Goal: Information Seeking & Learning: Learn about a topic

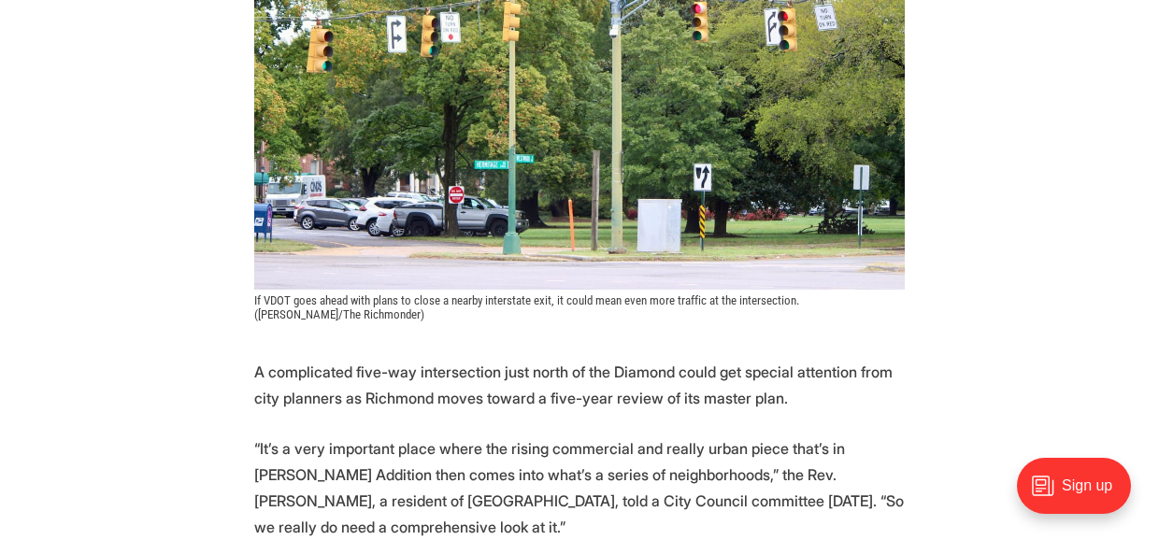
scroll to position [654, 0]
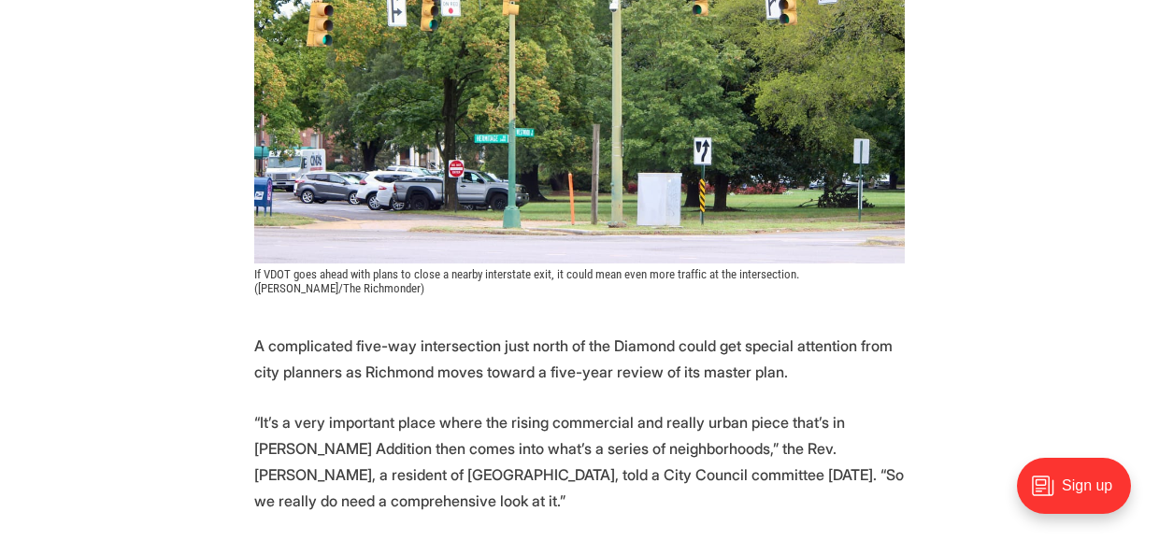
drag, startPoint x: 776, startPoint y: 327, endPoint x: 912, endPoint y: 415, distance: 162.3
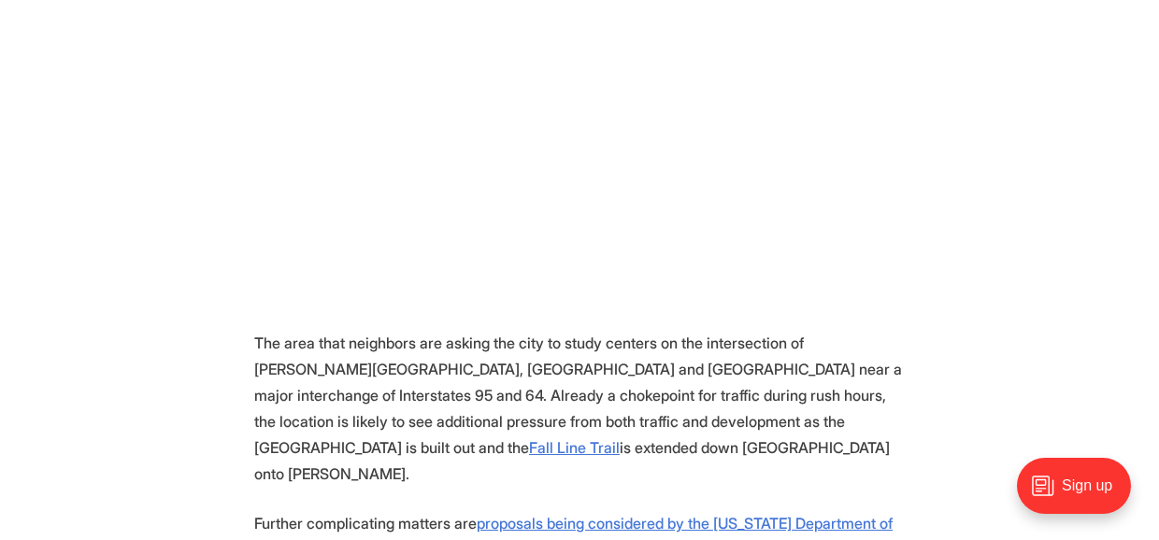
scroll to position [1309, 0]
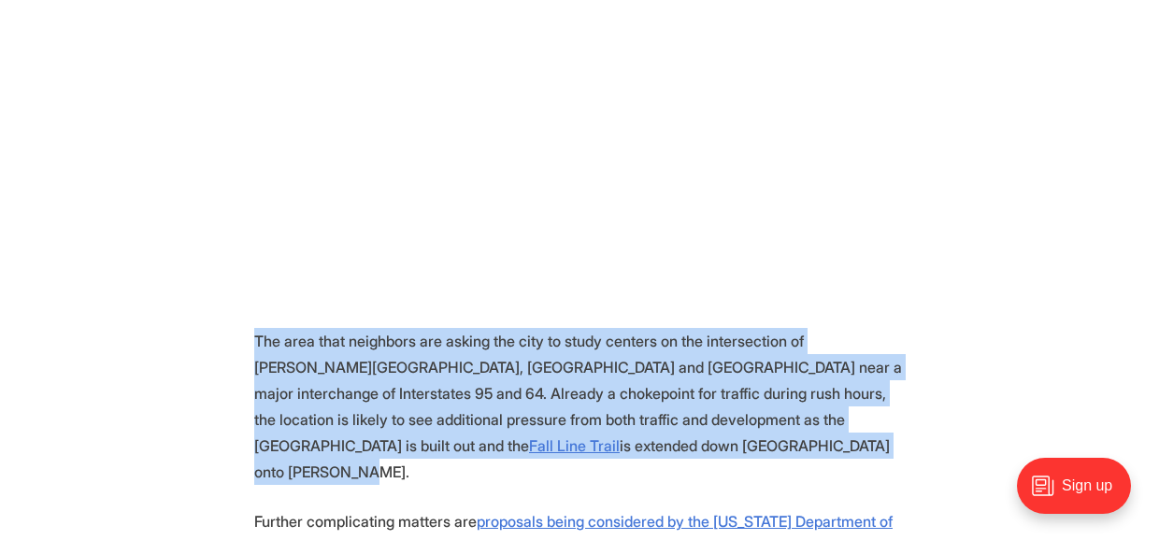
drag, startPoint x: 668, startPoint y: 408, endPoint x: 223, endPoint y: 304, distance: 456.9
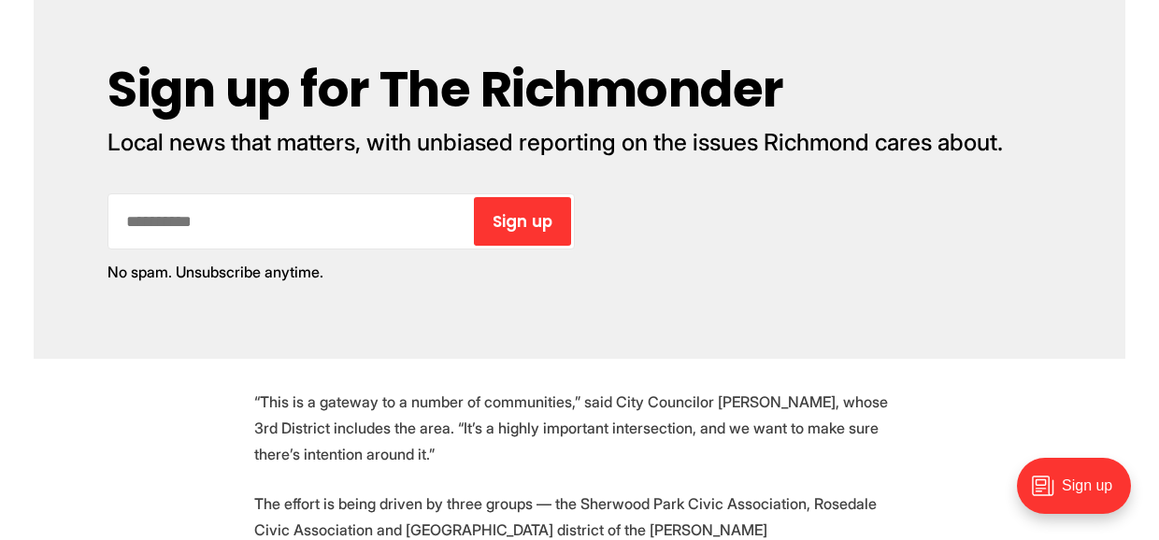
scroll to position [2524, 0]
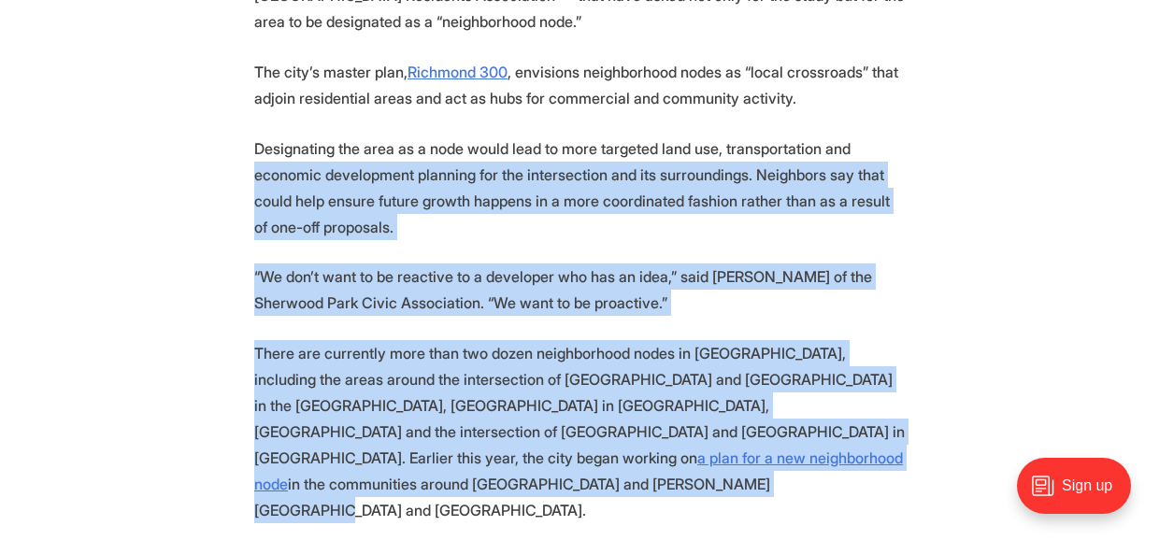
drag, startPoint x: 754, startPoint y: 362, endPoint x: 255, endPoint y: 74, distance: 576.3
drag, startPoint x: 255, startPoint y: 74, endPoint x: 463, endPoint y: 135, distance: 216.3
click at [463, 136] on p "Designating the area as a node would lead to more targeted land use, transporta…" at bounding box center [579, 188] width 651 height 105
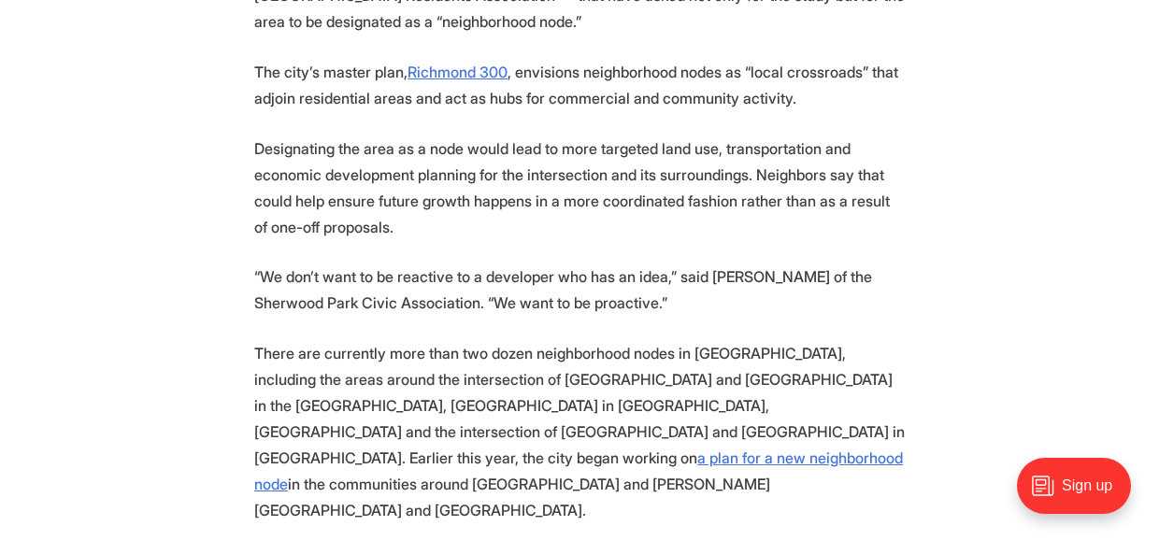
drag, startPoint x: 450, startPoint y: 136, endPoint x: 973, endPoint y: 398, distance: 585.3
click at [701, 381] on p "There are currently more than two dozen neighborhood nodes in [GEOGRAPHIC_DATA]…" at bounding box center [579, 431] width 651 height 183
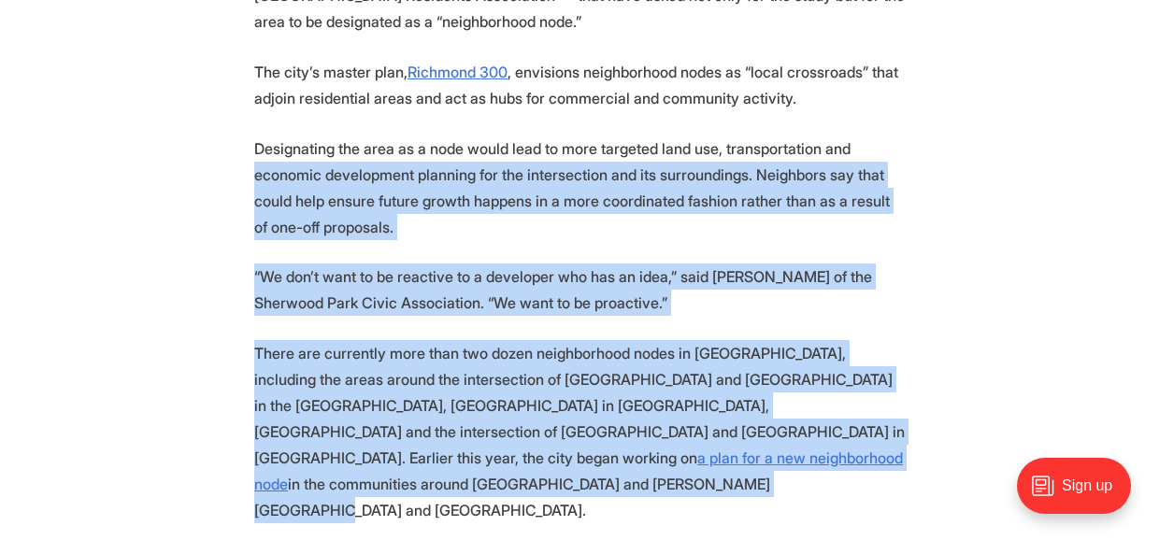
drag, startPoint x: 761, startPoint y: 366, endPoint x: 209, endPoint y: 89, distance: 617.1
drag, startPoint x: 209, startPoint y: 89, endPoint x: 244, endPoint y: 249, distance: 163.6
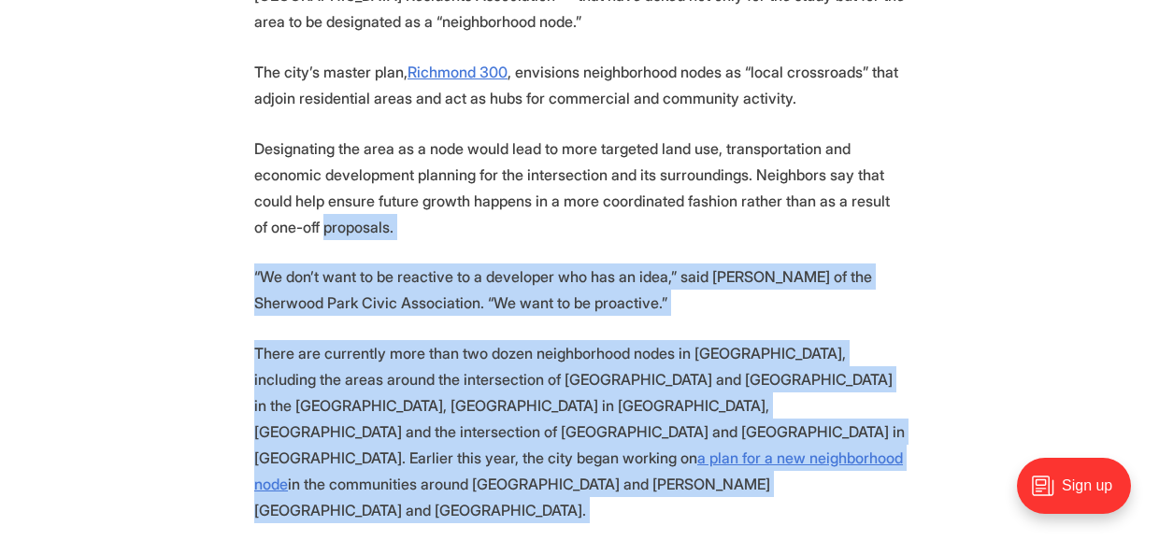
drag, startPoint x: 602, startPoint y: 435, endPoint x: 306, endPoint y: 127, distance: 427.1
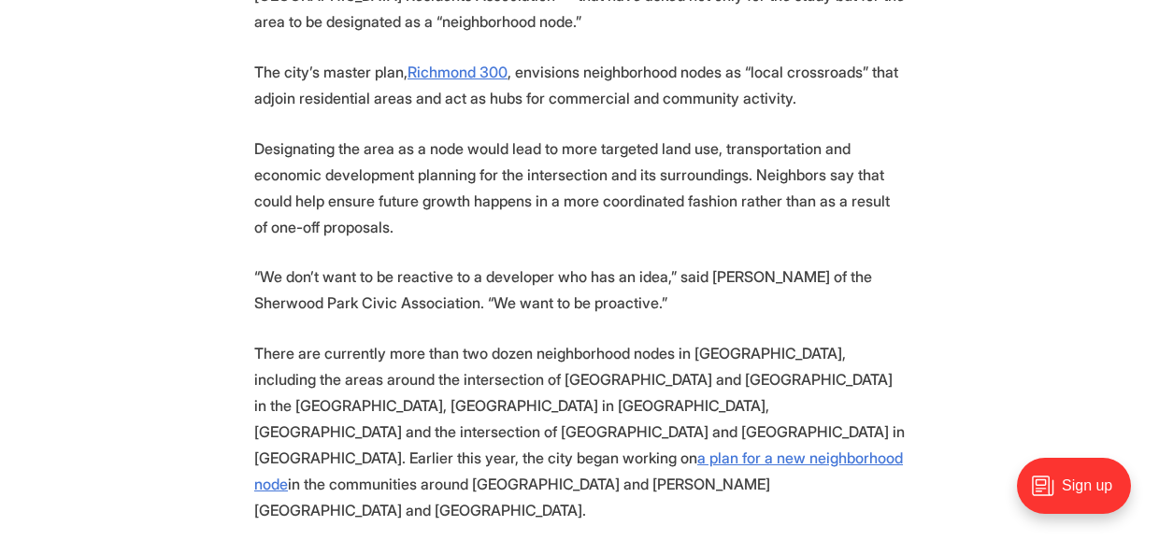
drag, startPoint x: 306, startPoint y: 127, endPoint x: 268, endPoint y: 59, distance: 77.8
click at [268, 136] on p "Designating the area as a node would lead to more targeted land use, transporta…" at bounding box center [579, 188] width 651 height 105
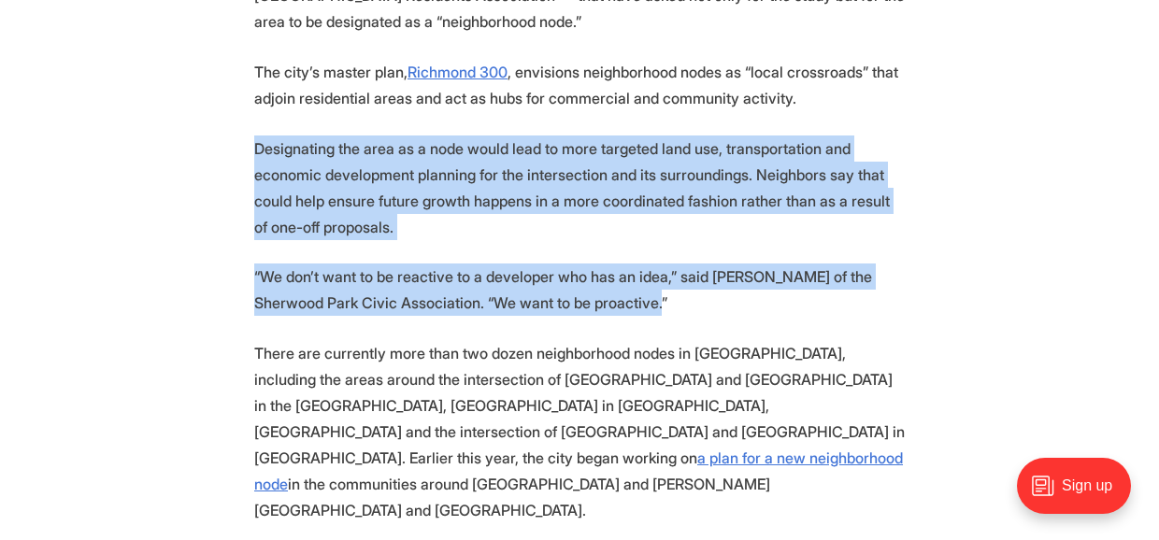
drag, startPoint x: 594, startPoint y: 214, endPoint x: 225, endPoint y: 48, distance: 404.2
drag, startPoint x: 225, startPoint y: 48, endPoint x: 328, endPoint y: 164, distance: 155.0
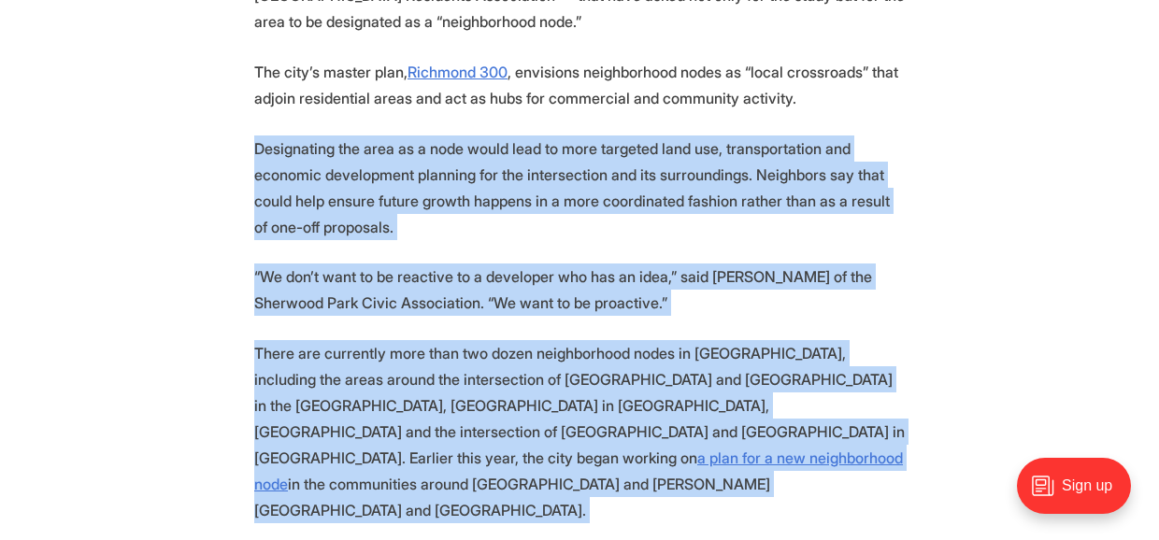
drag, startPoint x: 821, startPoint y: 521, endPoint x: 249, endPoint y: 59, distance: 735.3
